Goal: Answer question/provide support: Answer question/provide support

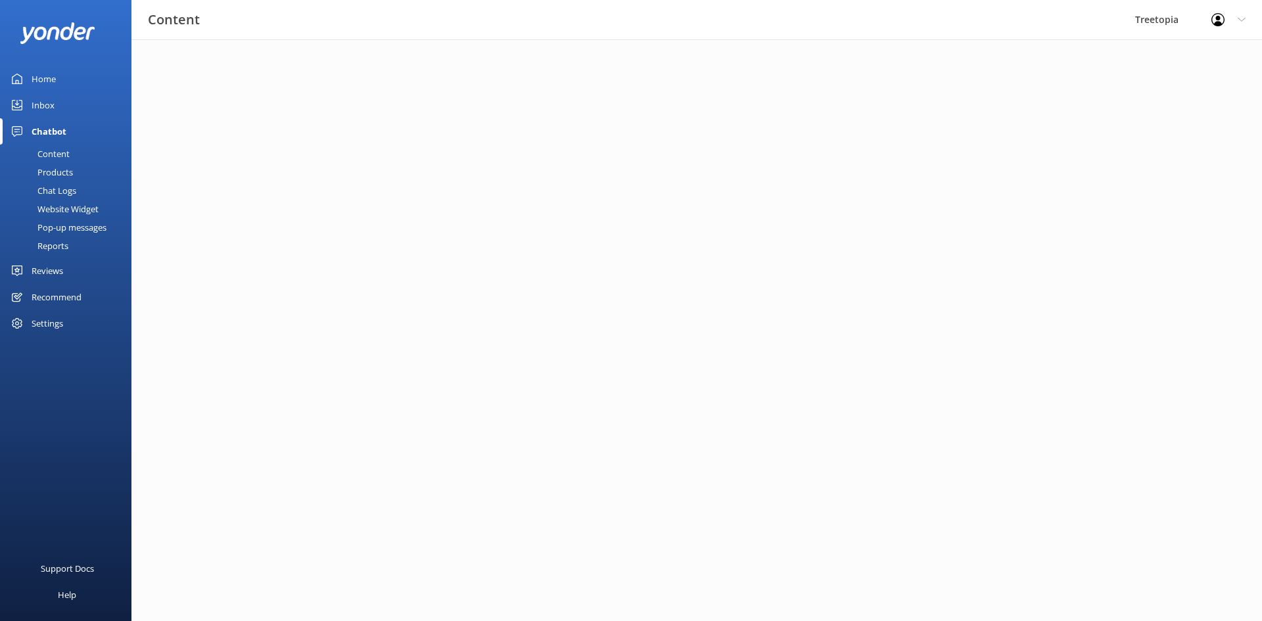
click at [67, 110] on link "Inbox" at bounding box center [65, 105] width 131 height 26
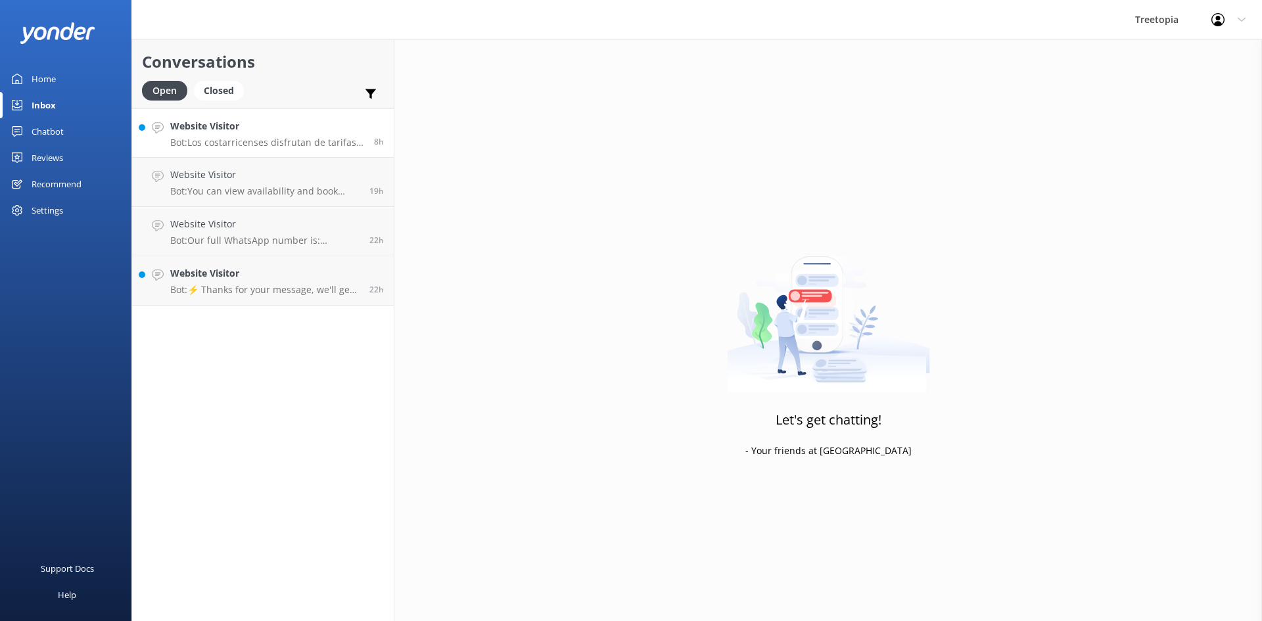
click at [206, 148] on p "Bot: Los costarricenses disfrutan de tarifas especiales en [GEOGRAPHIC_DATA]: p…" at bounding box center [267, 143] width 194 height 12
